Goal: Task Accomplishment & Management: Complete application form

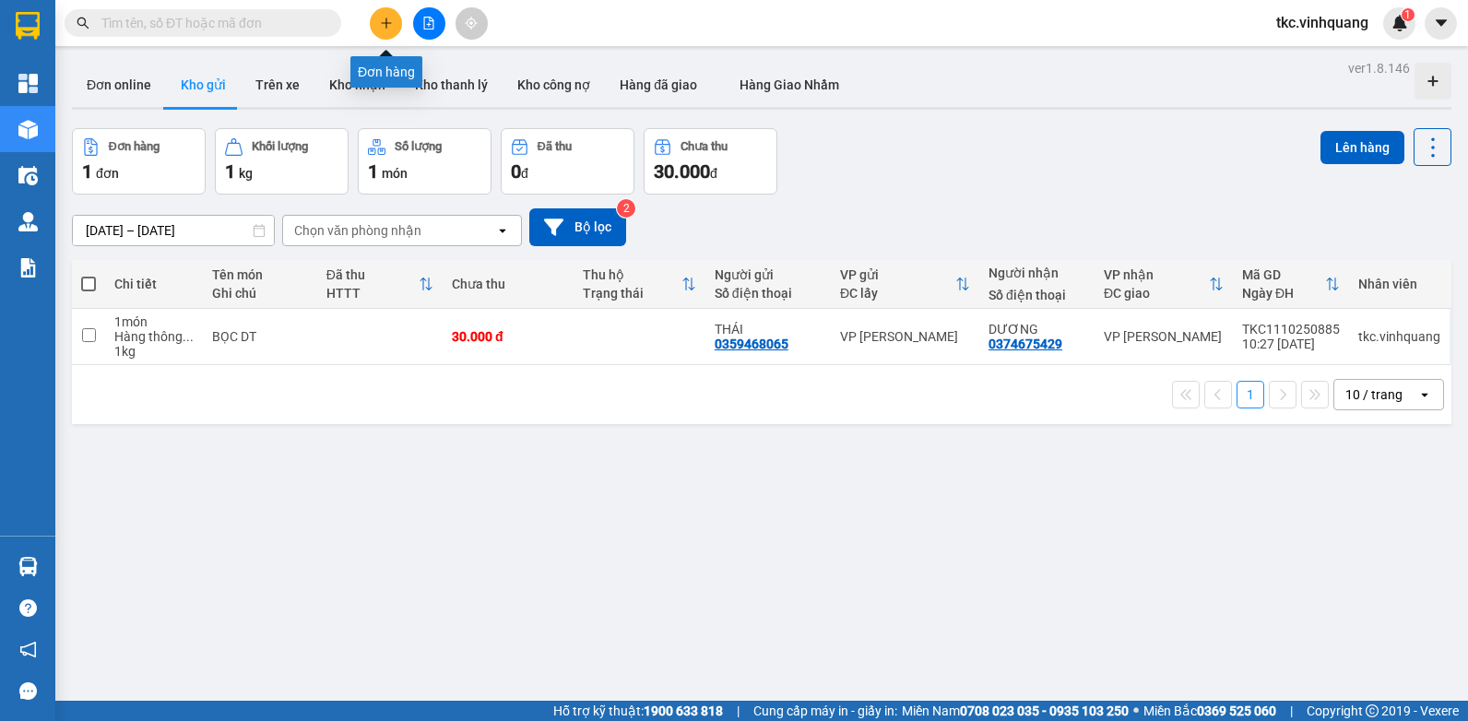
click at [381, 31] on button at bounding box center [386, 23] width 32 height 32
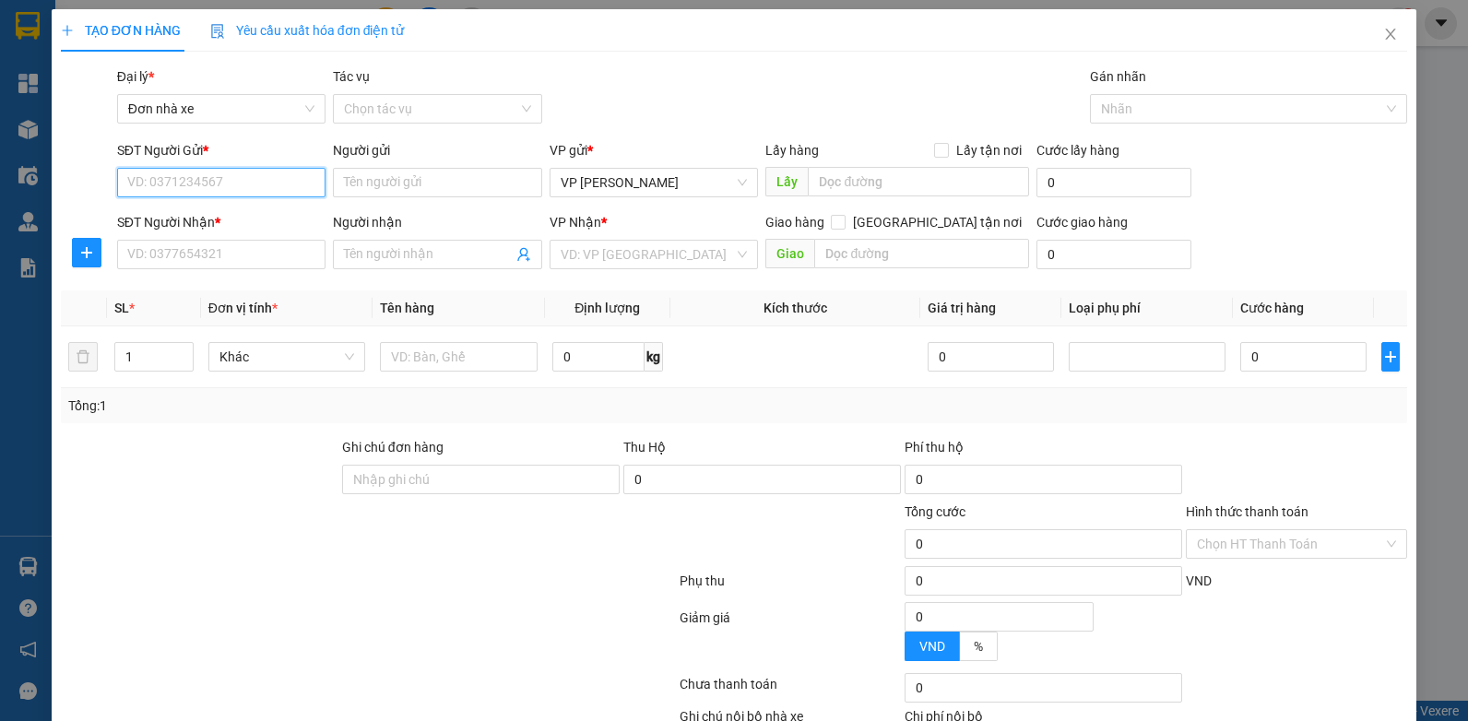
click at [188, 186] on input "SĐT Người Gửi *" at bounding box center [221, 183] width 209 height 30
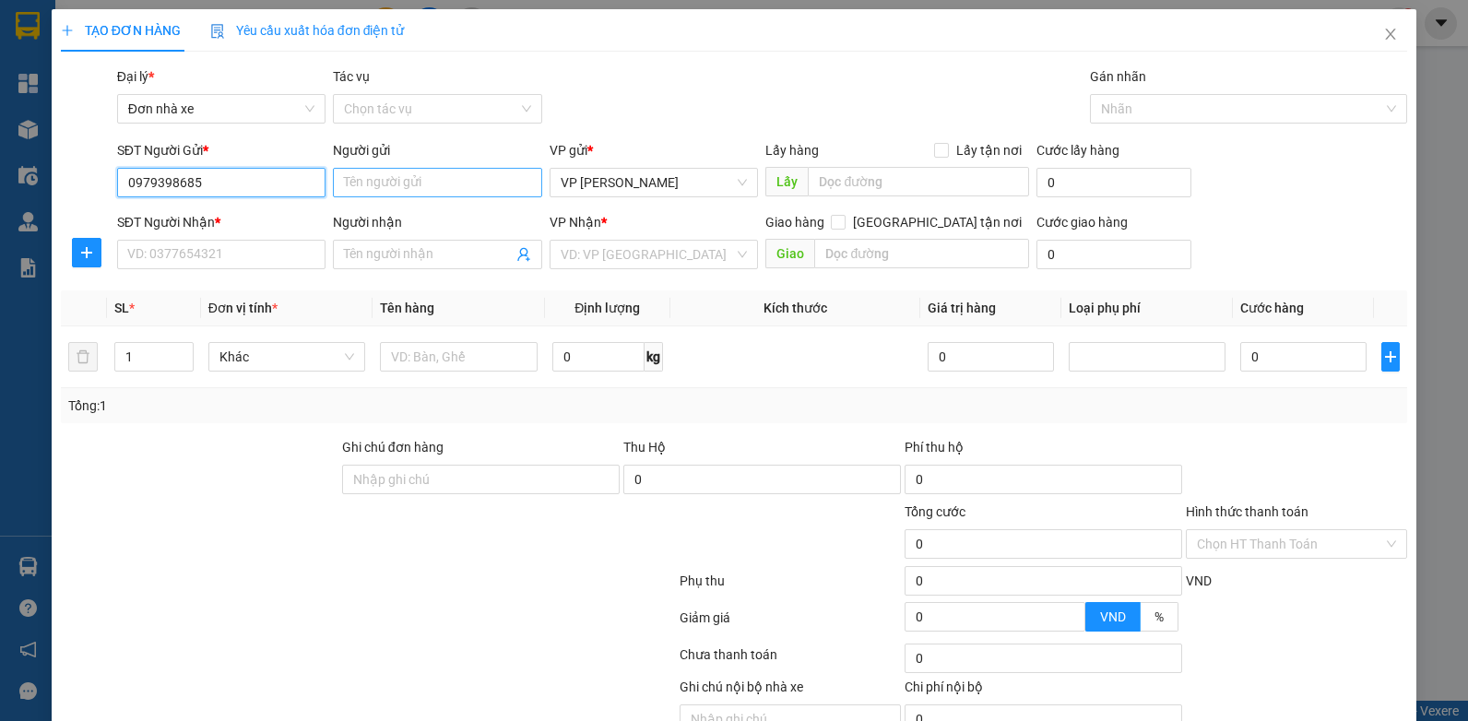
type input "0979398685"
click at [398, 190] on input "Người gửi" at bounding box center [437, 183] width 209 height 30
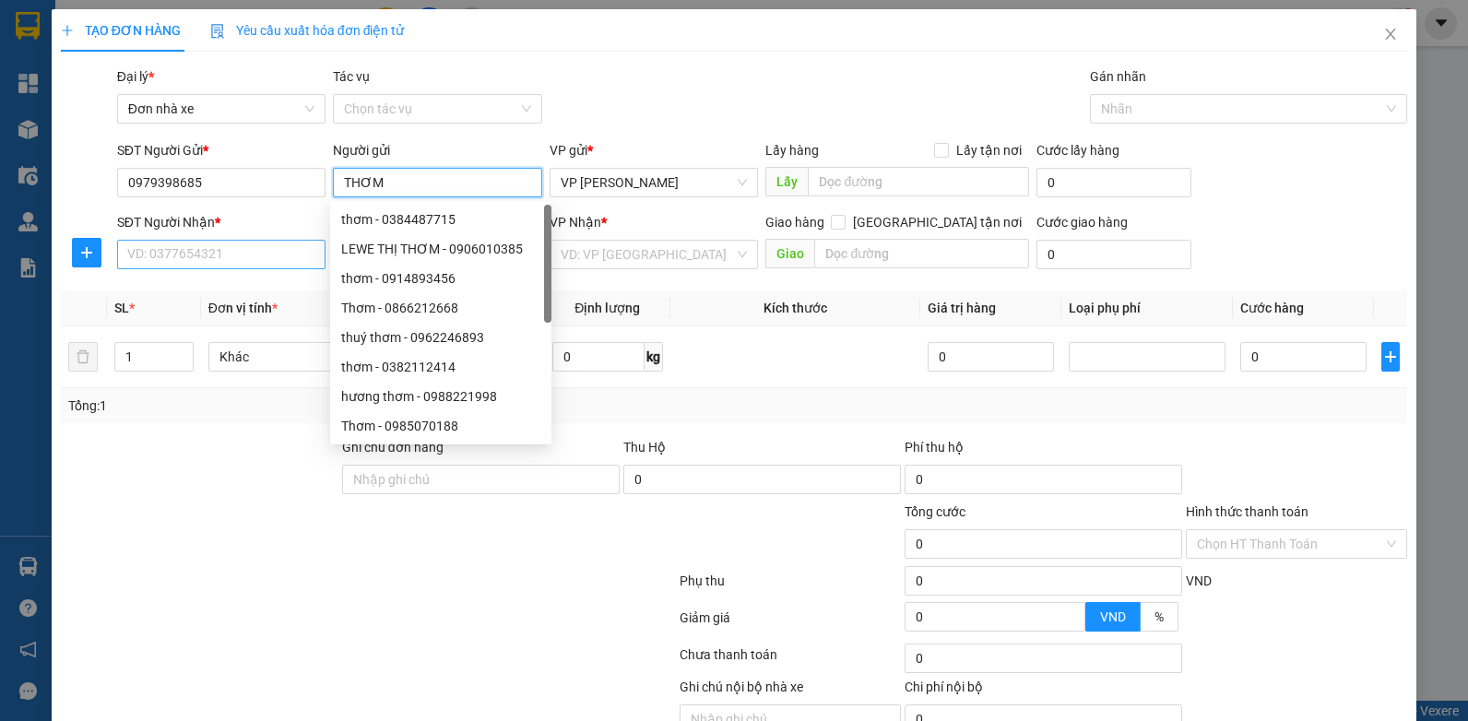
type input "THƠM"
click at [207, 258] on input "SĐT Người Nhận *" at bounding box center [221, 255] width 209 height 30
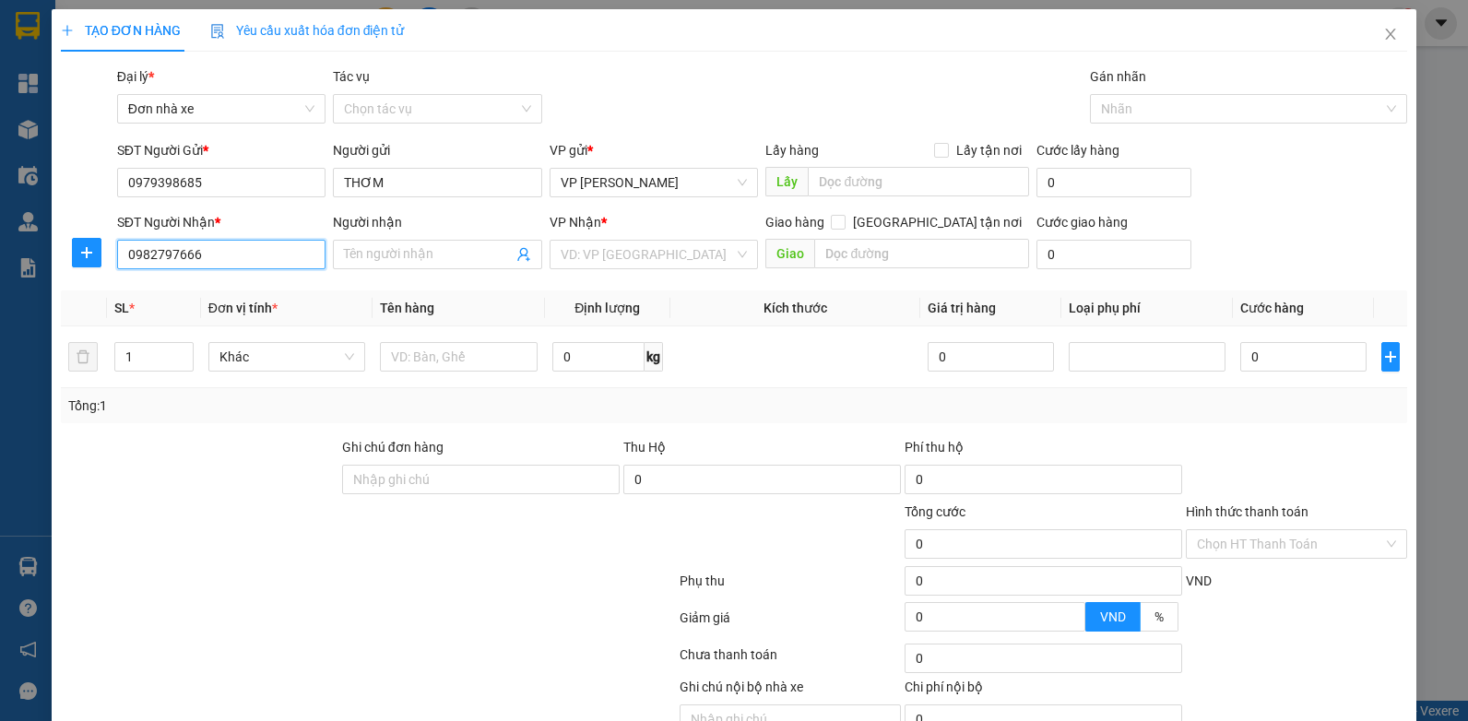
click at [181, 267] on input "0982797666" at bounding box center [221, 255] width 209 height 30
type input "0982797666"
click at [434, 251] on input "Người nhận" at bounding box center [428, 254] width 169 height 20
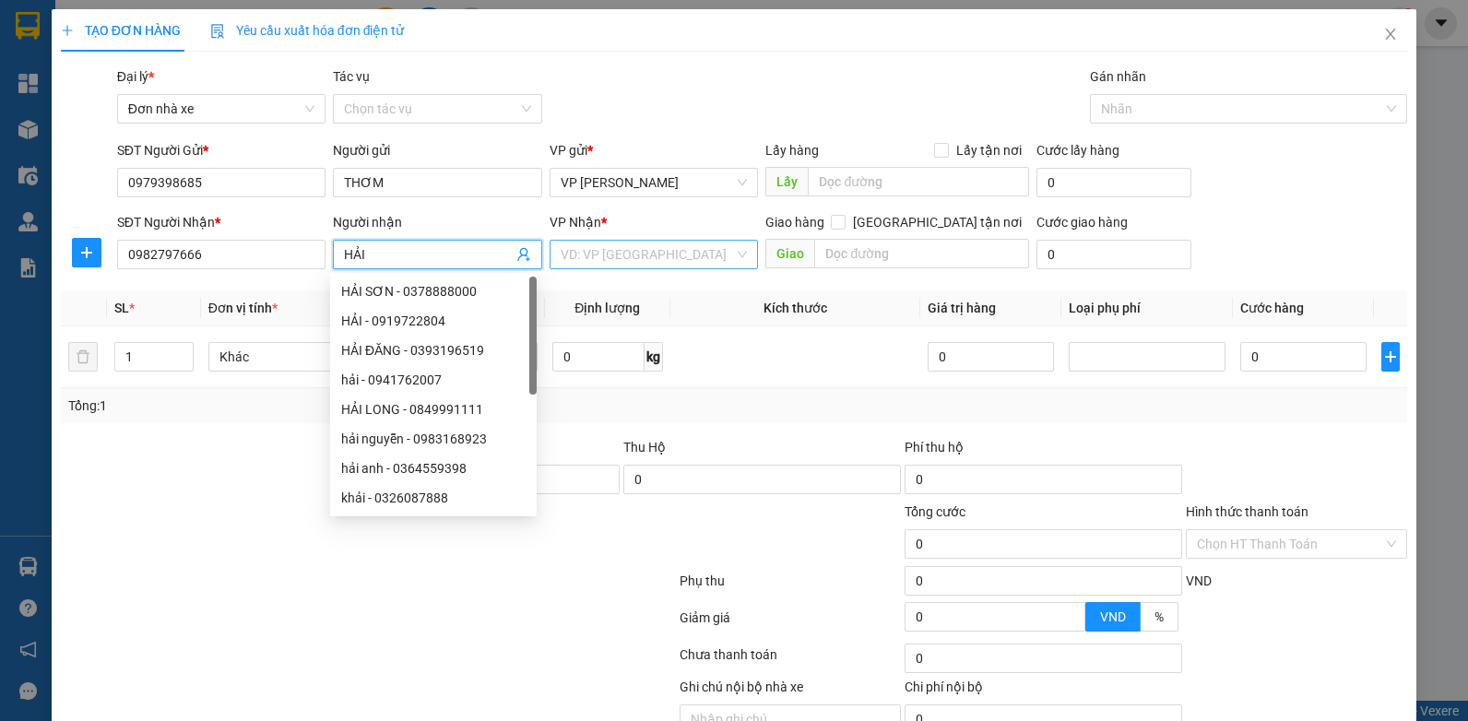
type input "HẢI"
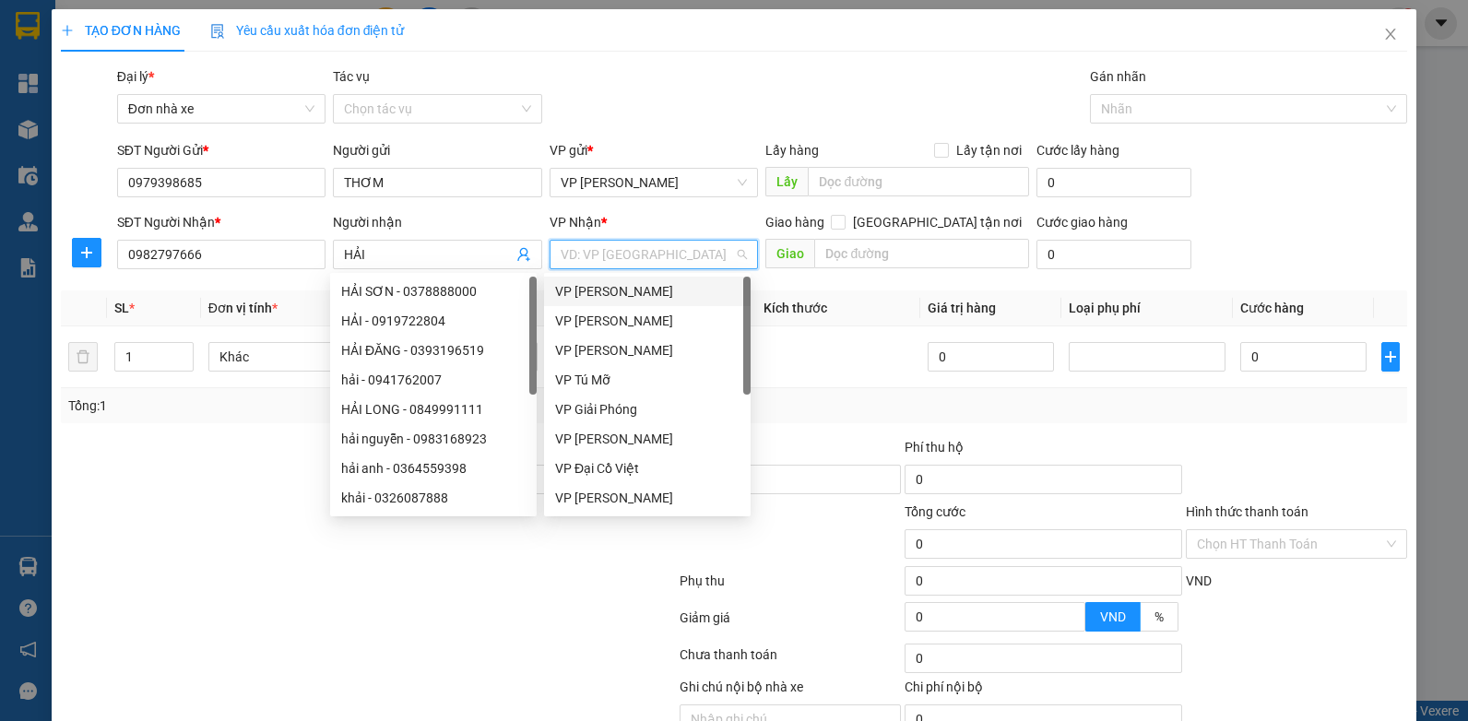
click at [616, 263] on input "search" at bounding box center [648, 255] width 174 height 28
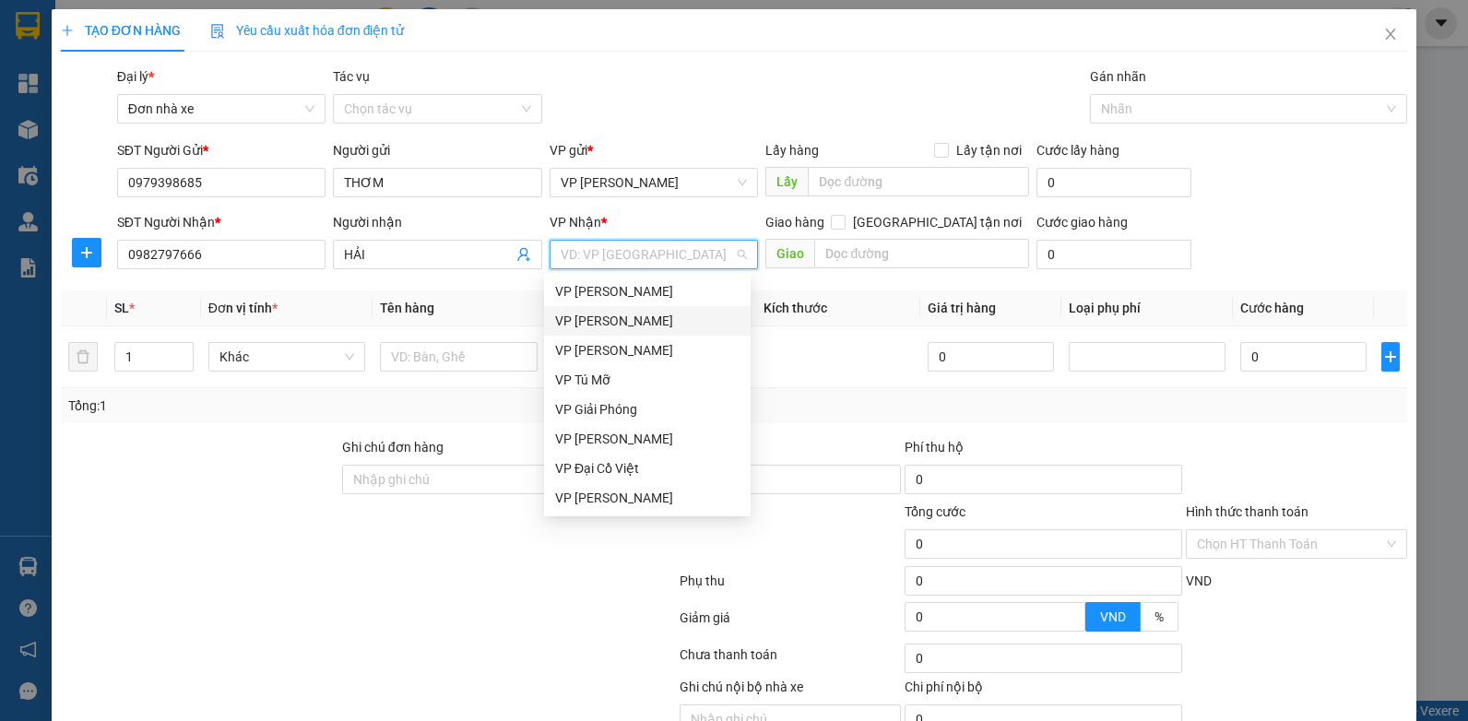
click at [626, 316] on div "VP [PERSON_NAME]" at bounding box center [647, 321] width 184 height 20
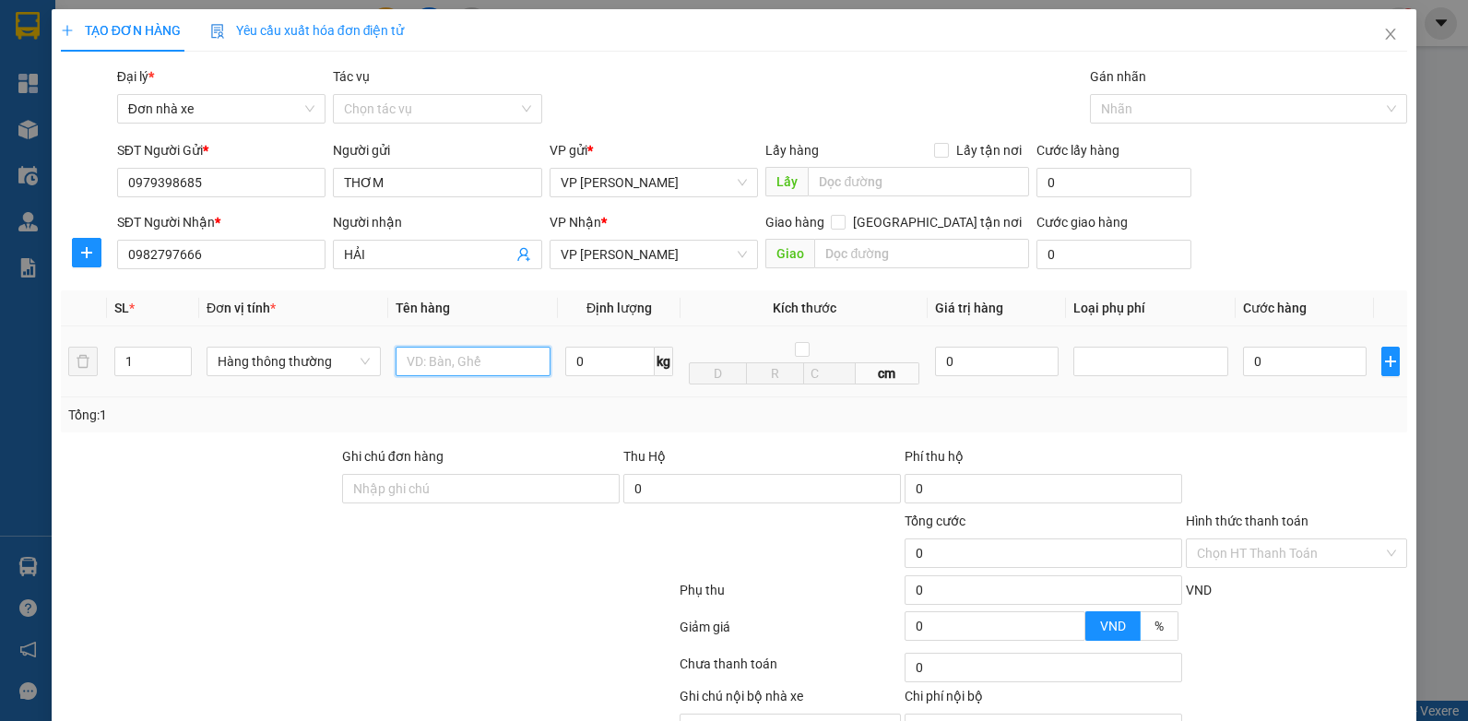
click at [446, 372] on input "text" at bounding box center [472, 362] width 155 height 30
type input "BỌC PK"
type input "2"
type input "30.000"
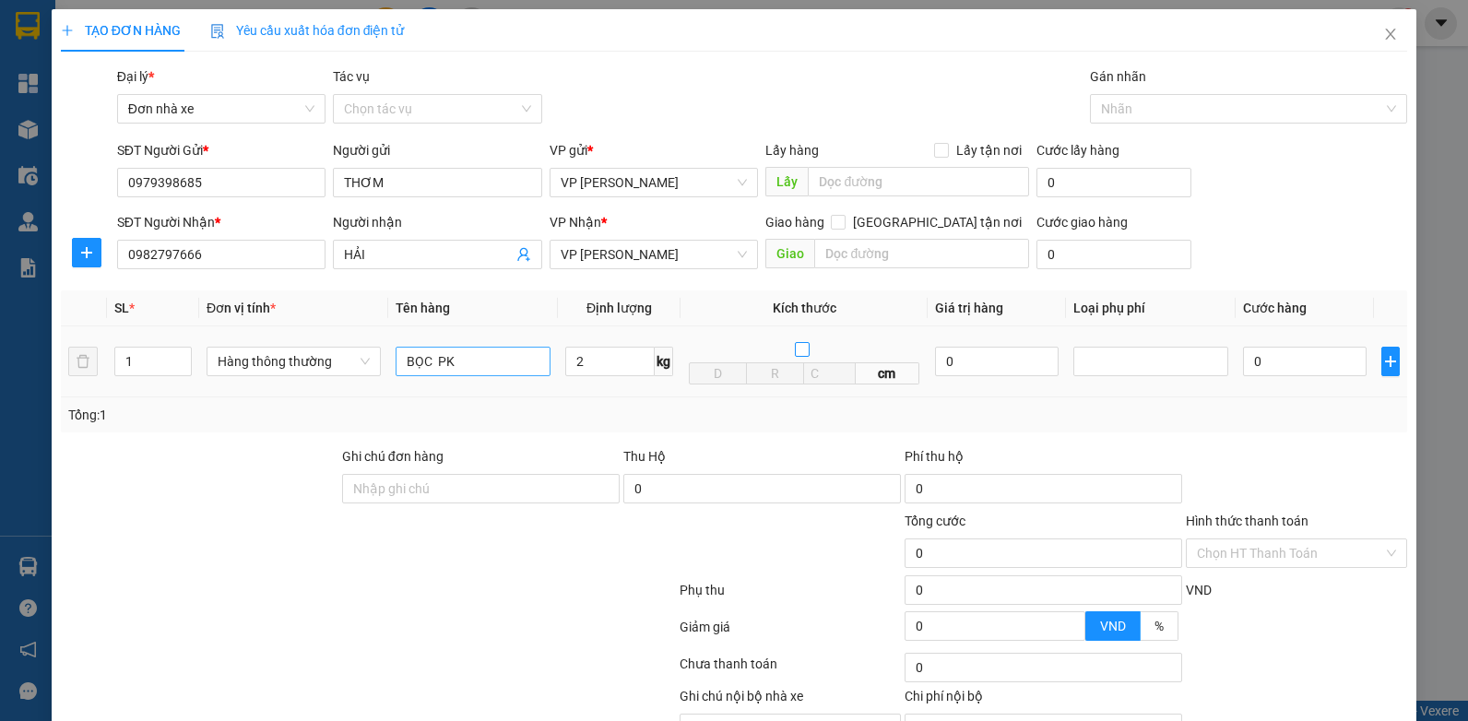
type input "30.000"
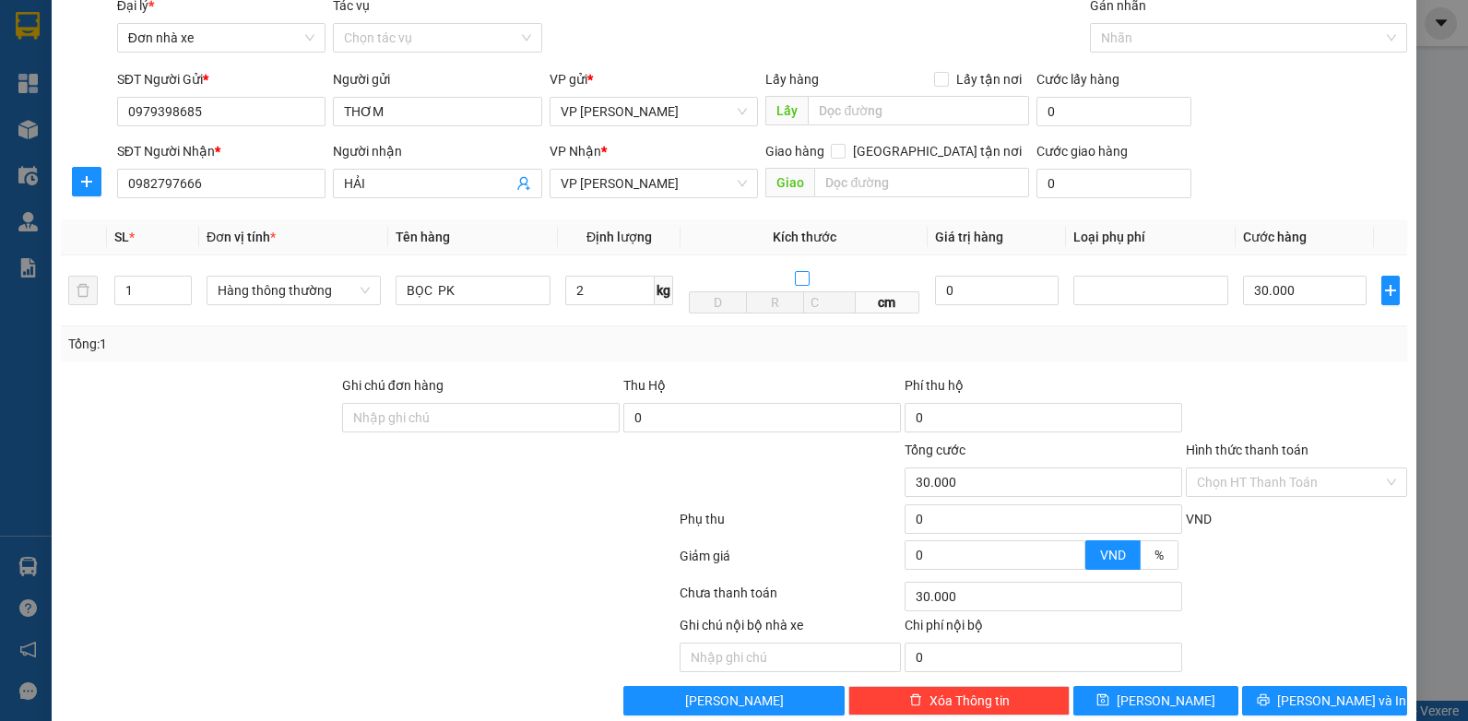
scroll to position [102, 0]
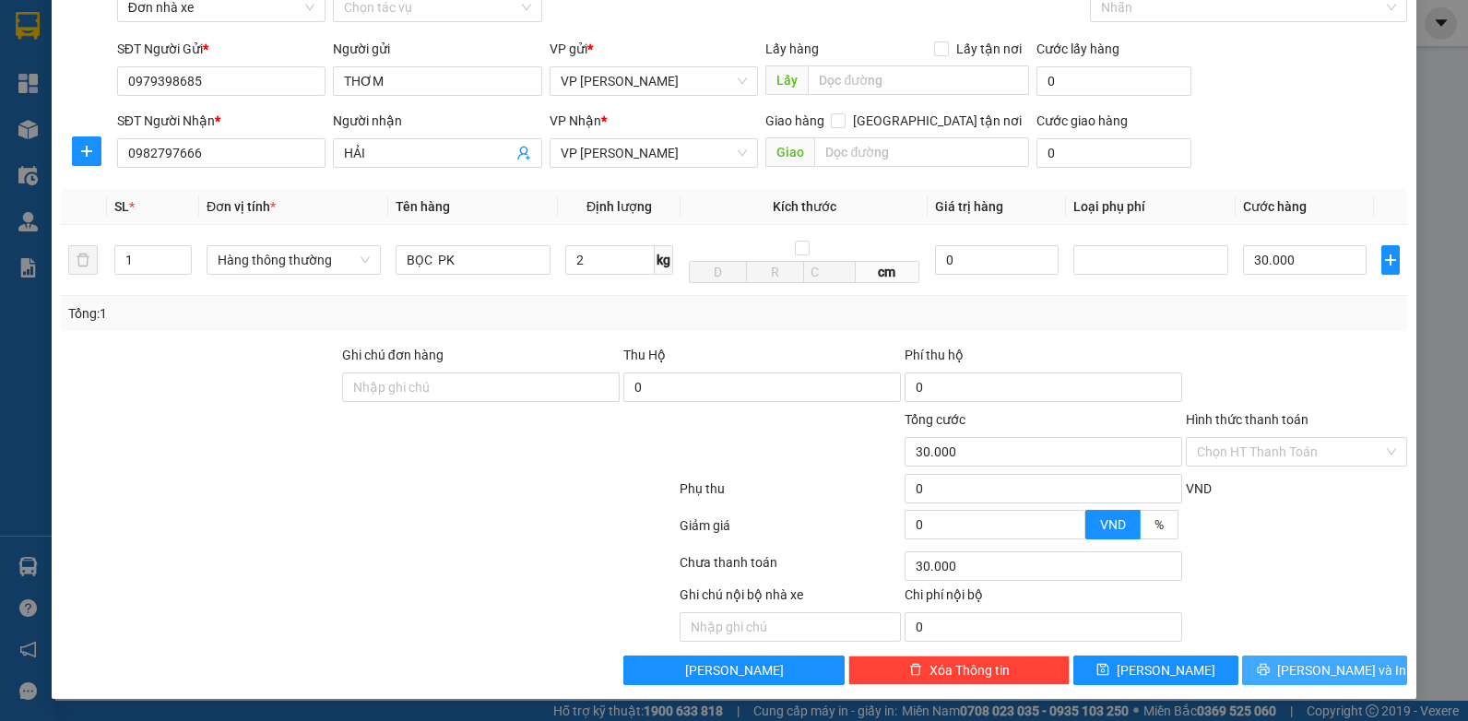
click at [1293, 664] on button "[PERSON_NAME] và In" at bounding box center [1324, 670] width 165 height 30
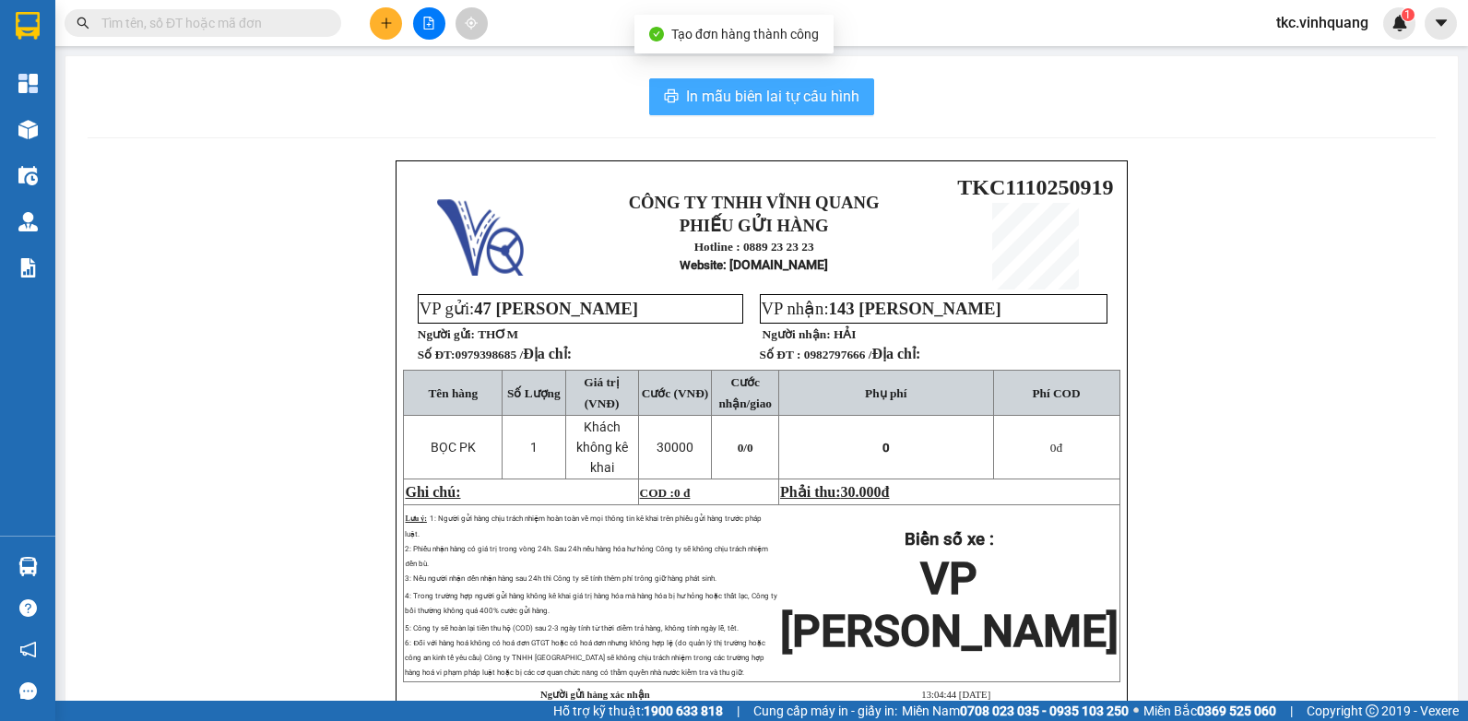
click at [711, 91] on span "In mẫu biên lai tự cấu hình" at bounding box center [772, 96] width 173 height 23
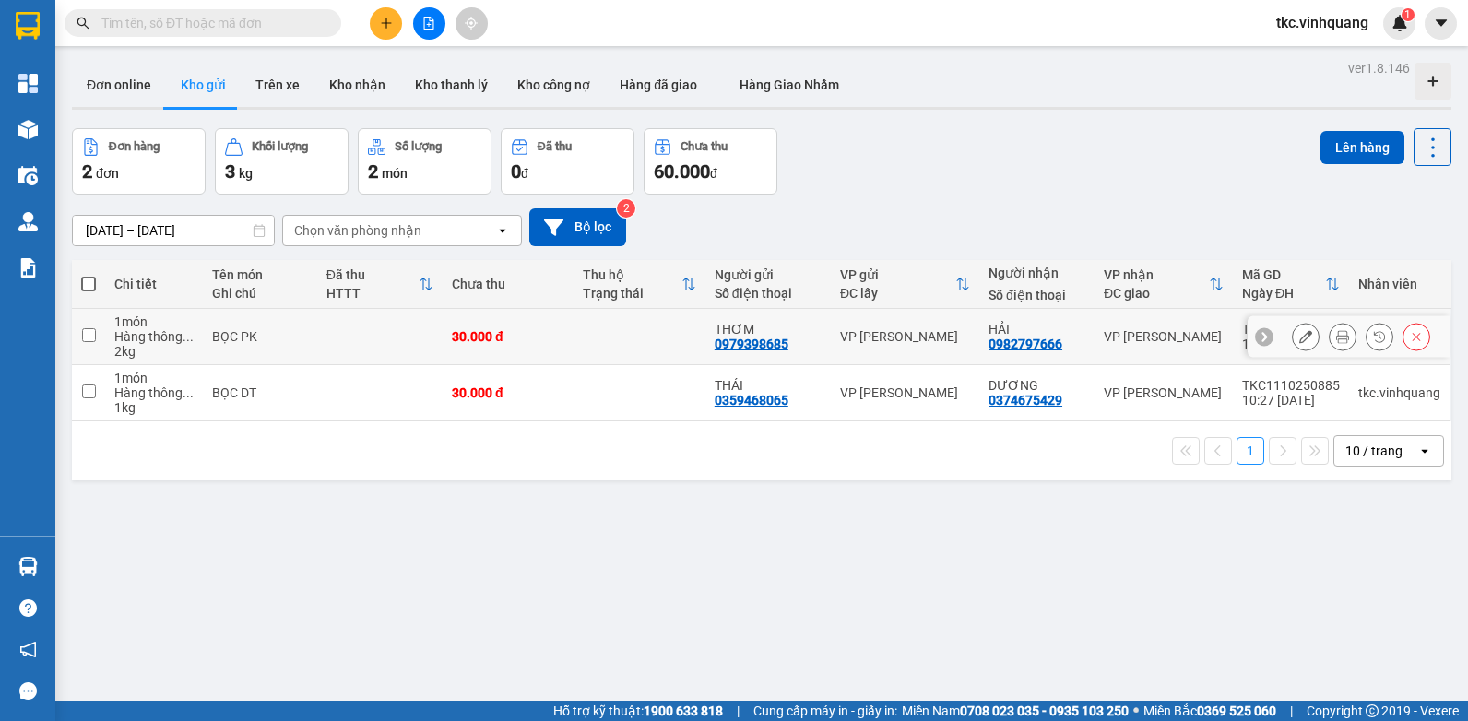
click at [89, 339] on input "checkbox" at bounding box center [89, 335] width 14 height 14
checkbox input "true"
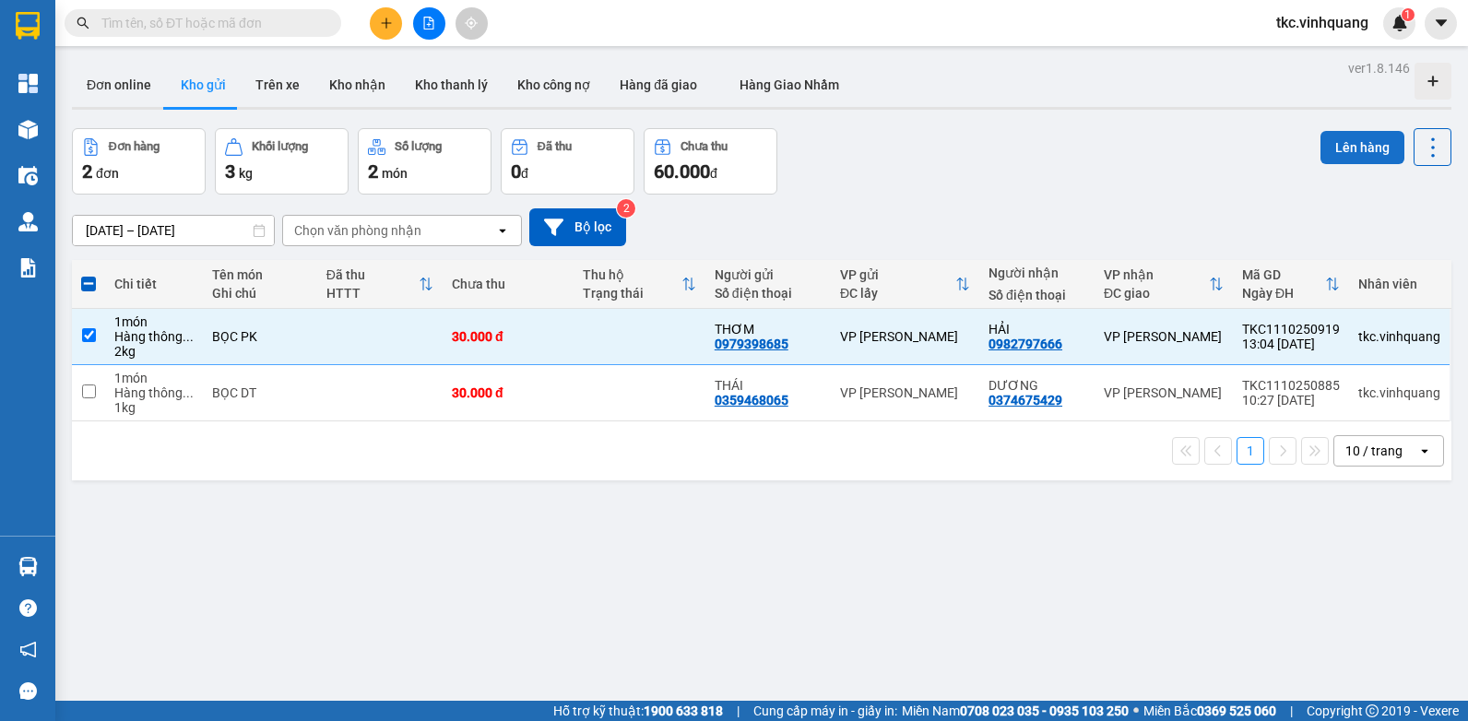
click at [1357, 146] on button "Lên hàng" at bounding box center [1362, 147] width 84 height 33
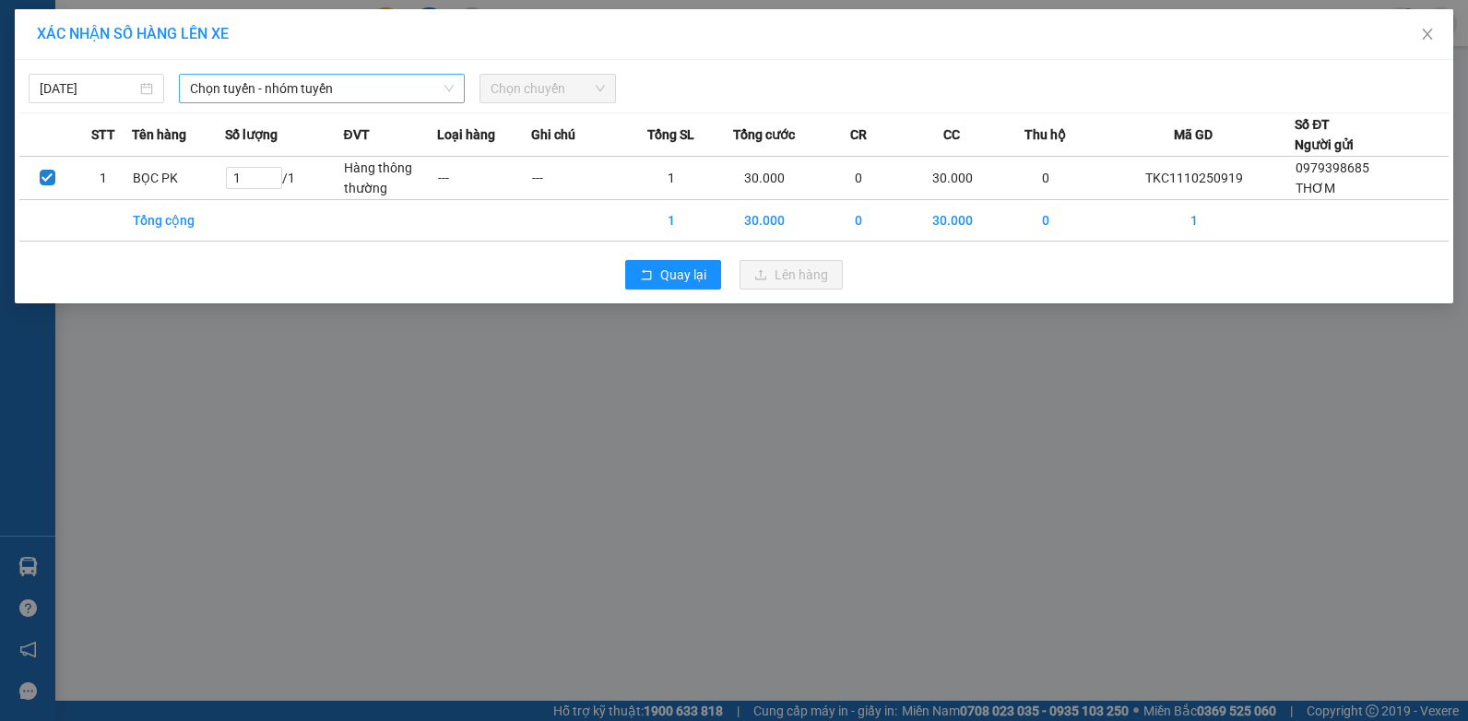
click at [250, 95] on span "Chọn tuyến - nhóm tuyến" at bounding box center [322, 89] width 264 height 28
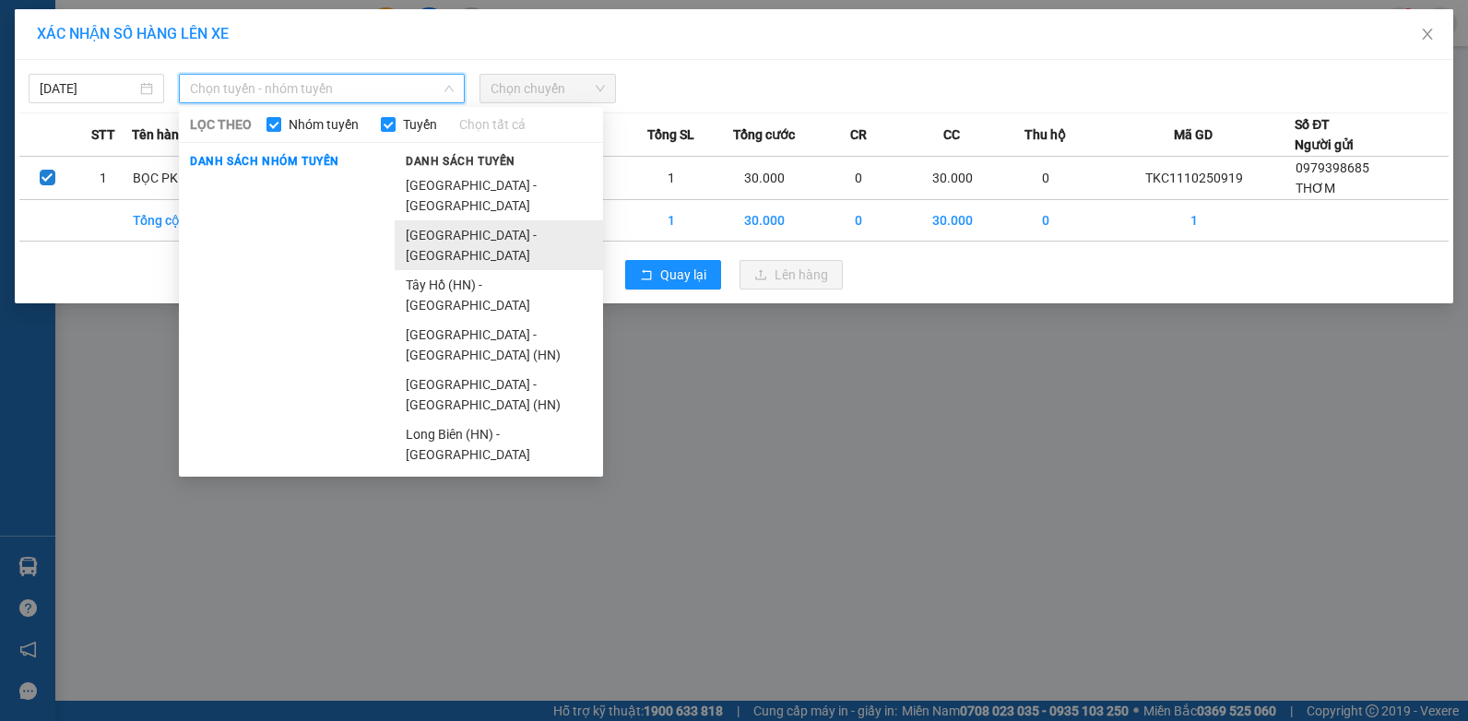
click at [439, 220] on li "[GEOGRAPHIC_DATA] - [GEOGRAPHIC_DATA]" at bounding box center [499, 245] width 208 height 50
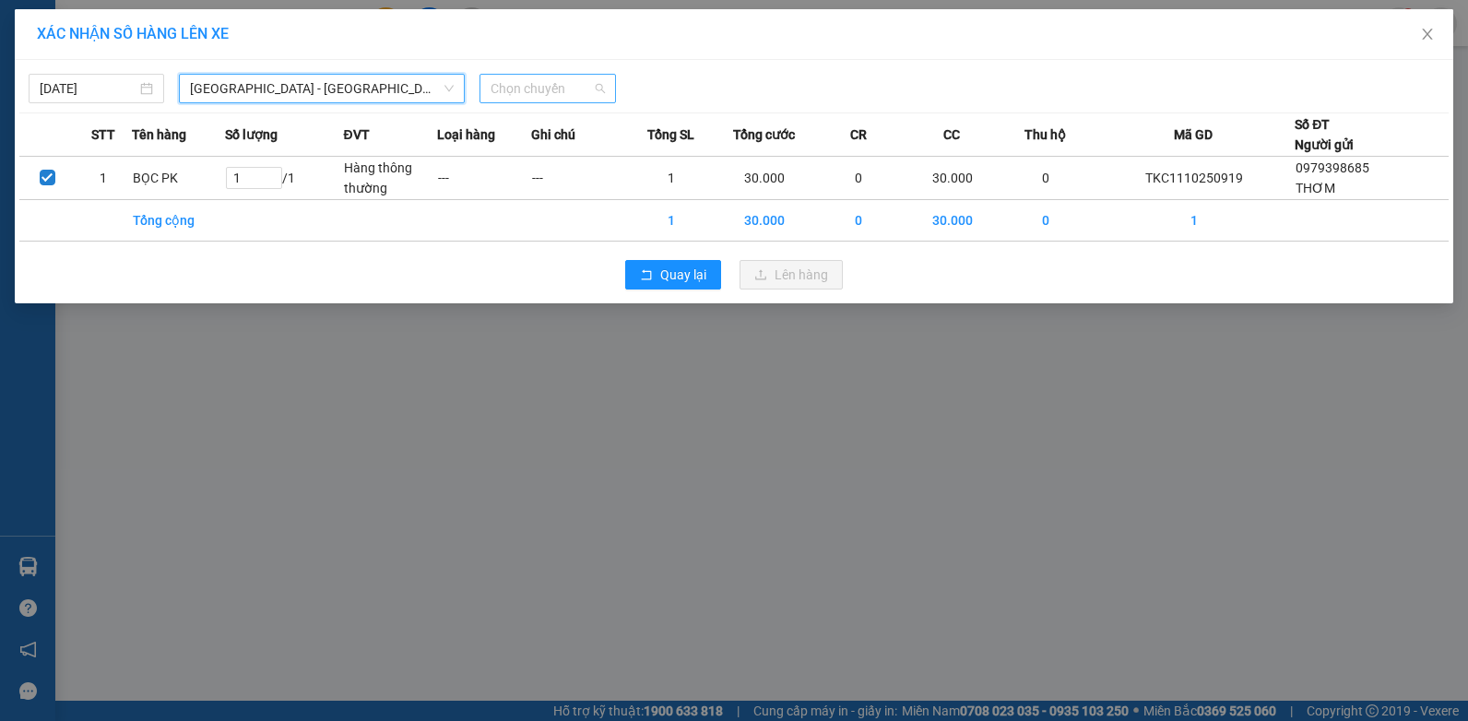
click at [562, 81] on span "Chọn chuyến" at bounding box center [546, 89] width 113 height 28
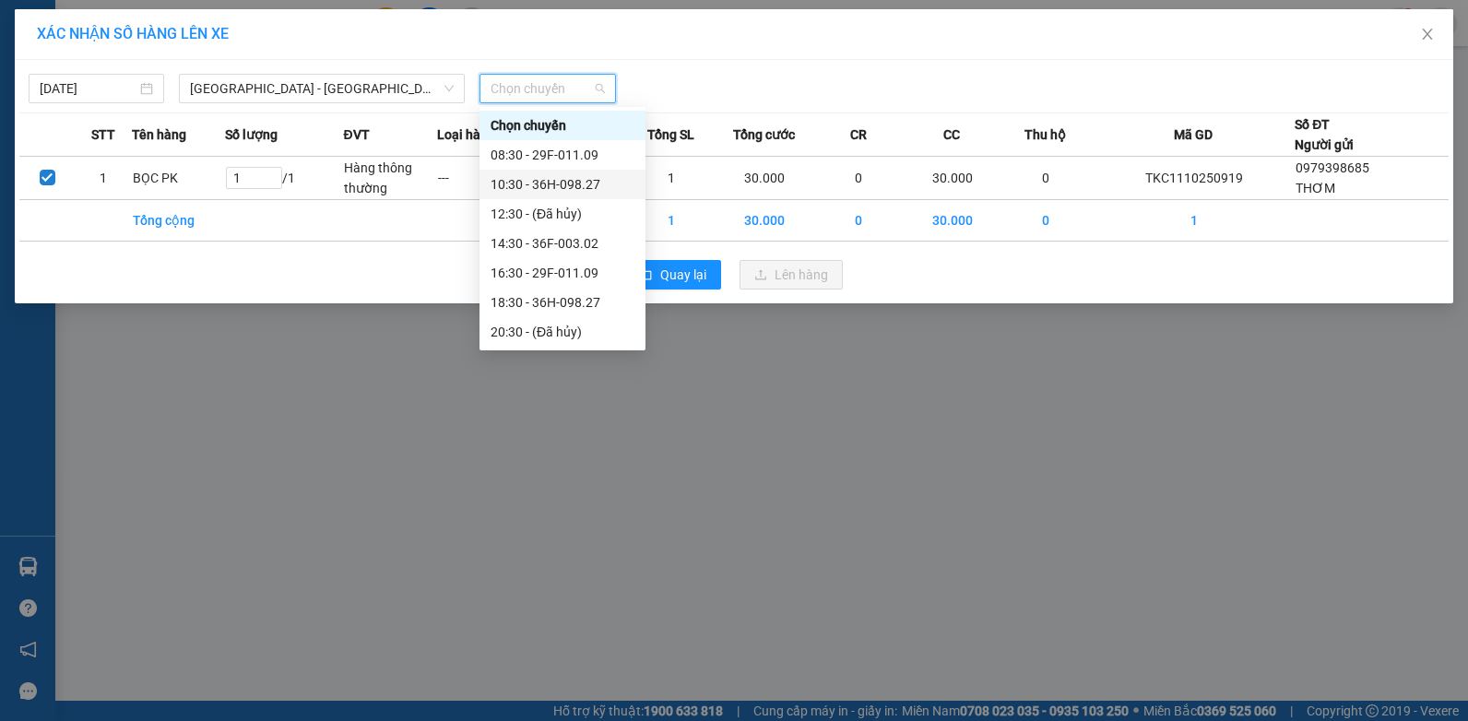
click at [579, 184] on div "10:30 - 36H-098.27" at bounding box center [562, 184] width 144 height 20
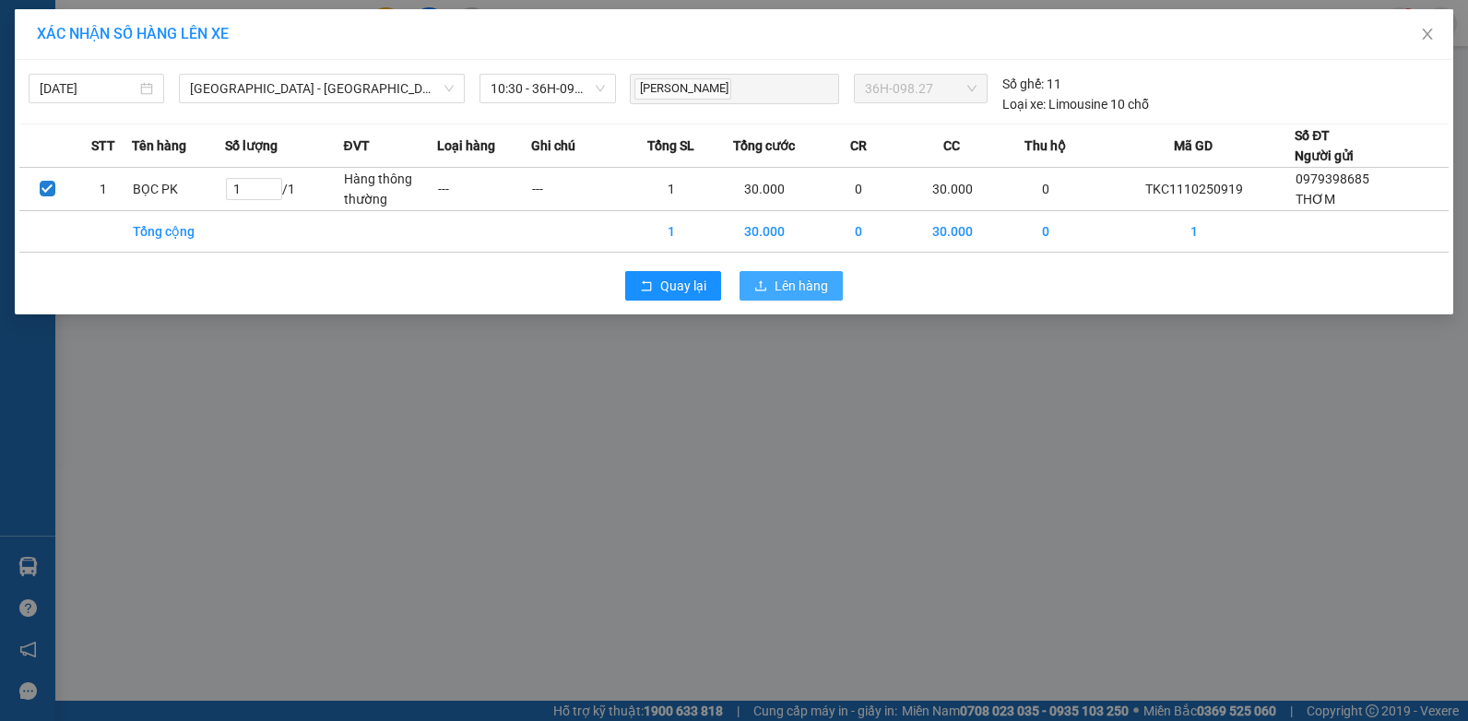
click at [819, 287] on span "Lên hàng" at bounding box center [800, 286] width 53 height 20
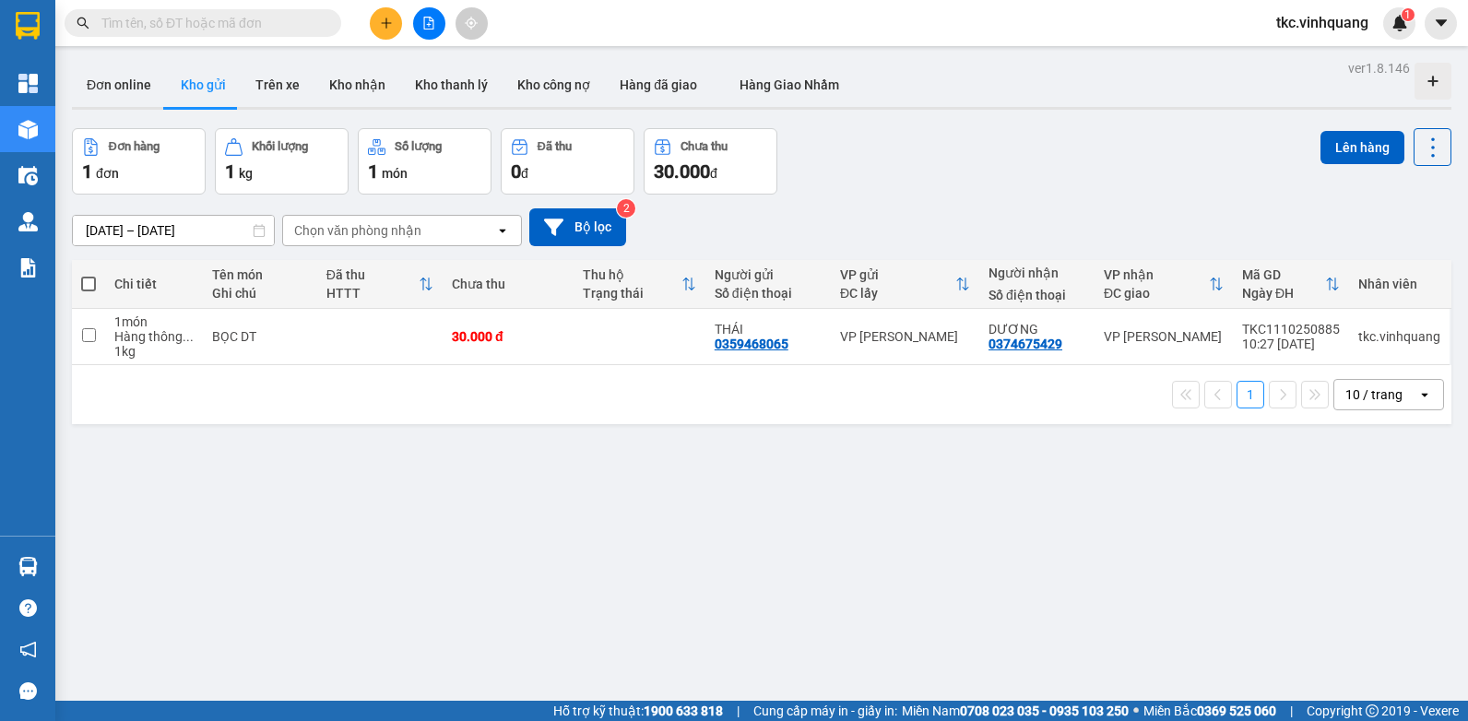
click at [1054, 193] on div "Đơn hàng 1 đơn Khối lượng 1 kg Số lượng 1 món Đã thu 0 đ Chưa thu 30.000 đ Lên …" at bounding box center [761, 161] width 1379 height 66
